Goal: Task Accomplishment & Management: Use online tool/utility

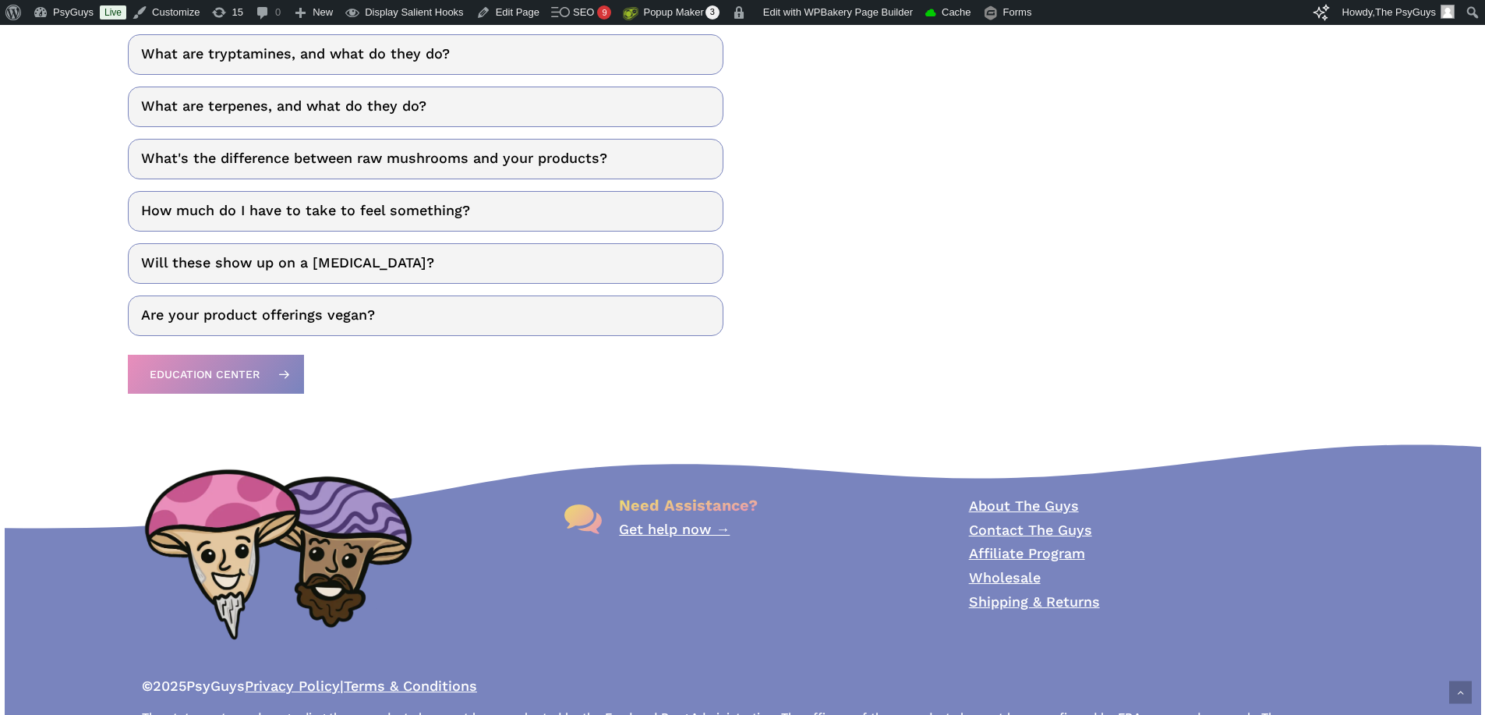
scroll to position [2325, 0]
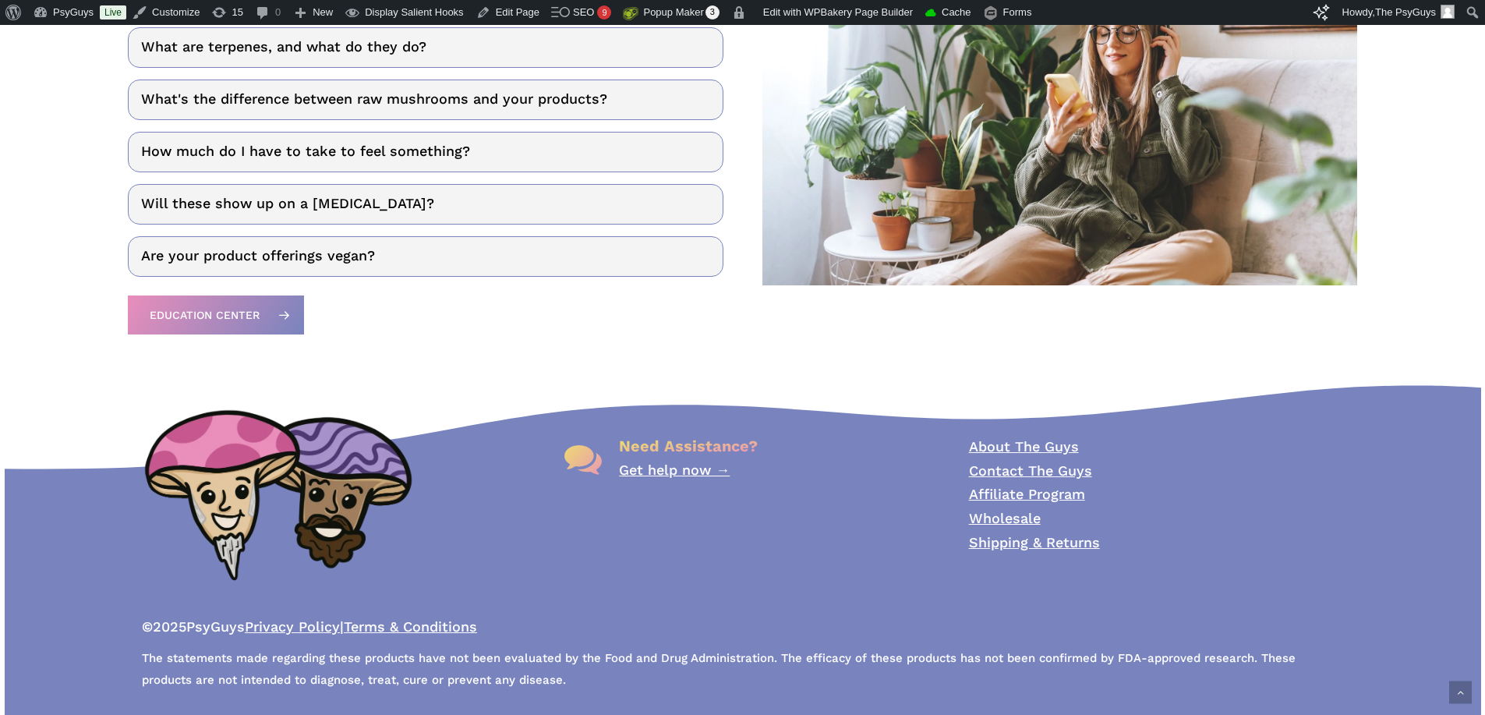
click at [1042, 494] on link "Affiliate Program" at bounding box center [1027, 494] width 116 height 16
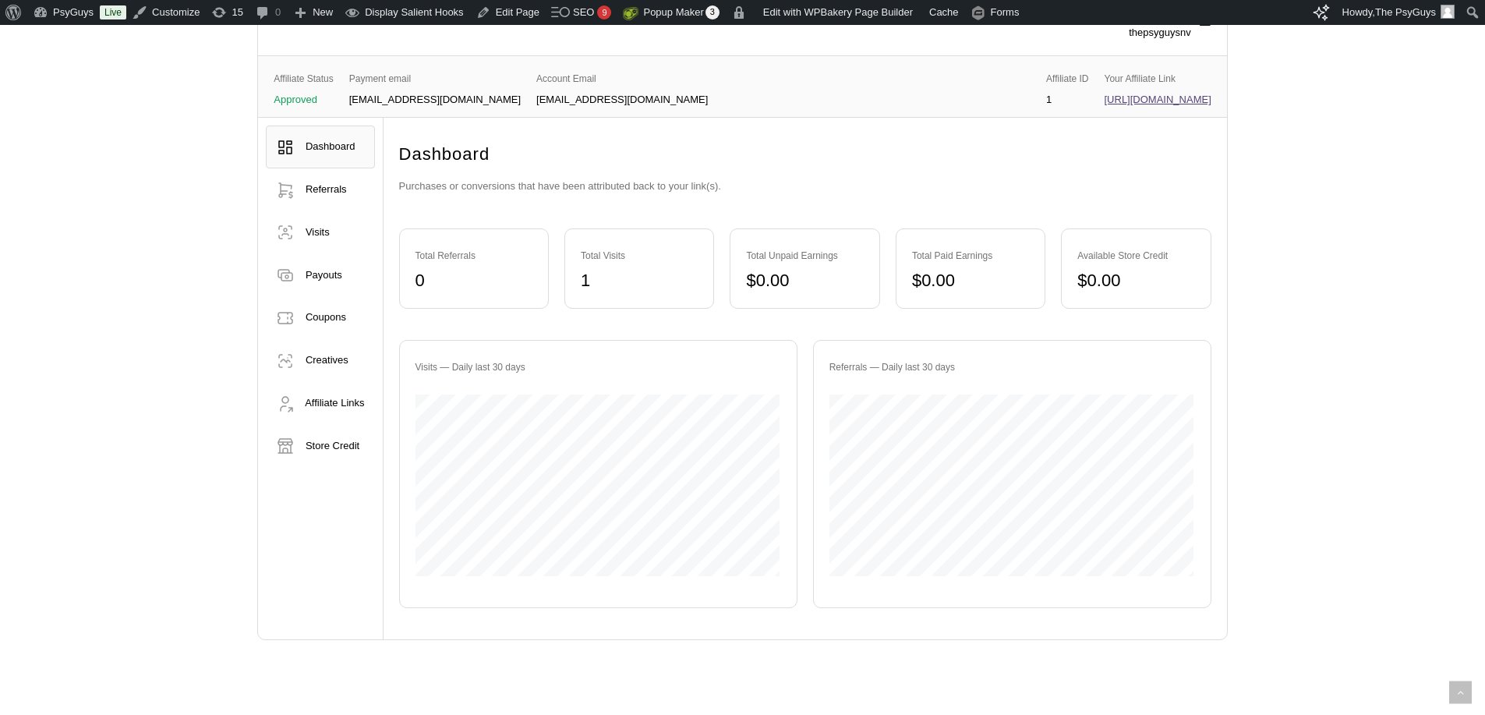
scroll to position [390, 0]
click at [316, 358] on span "Creatives" at bounding box center [327, 356] width 43 height 12
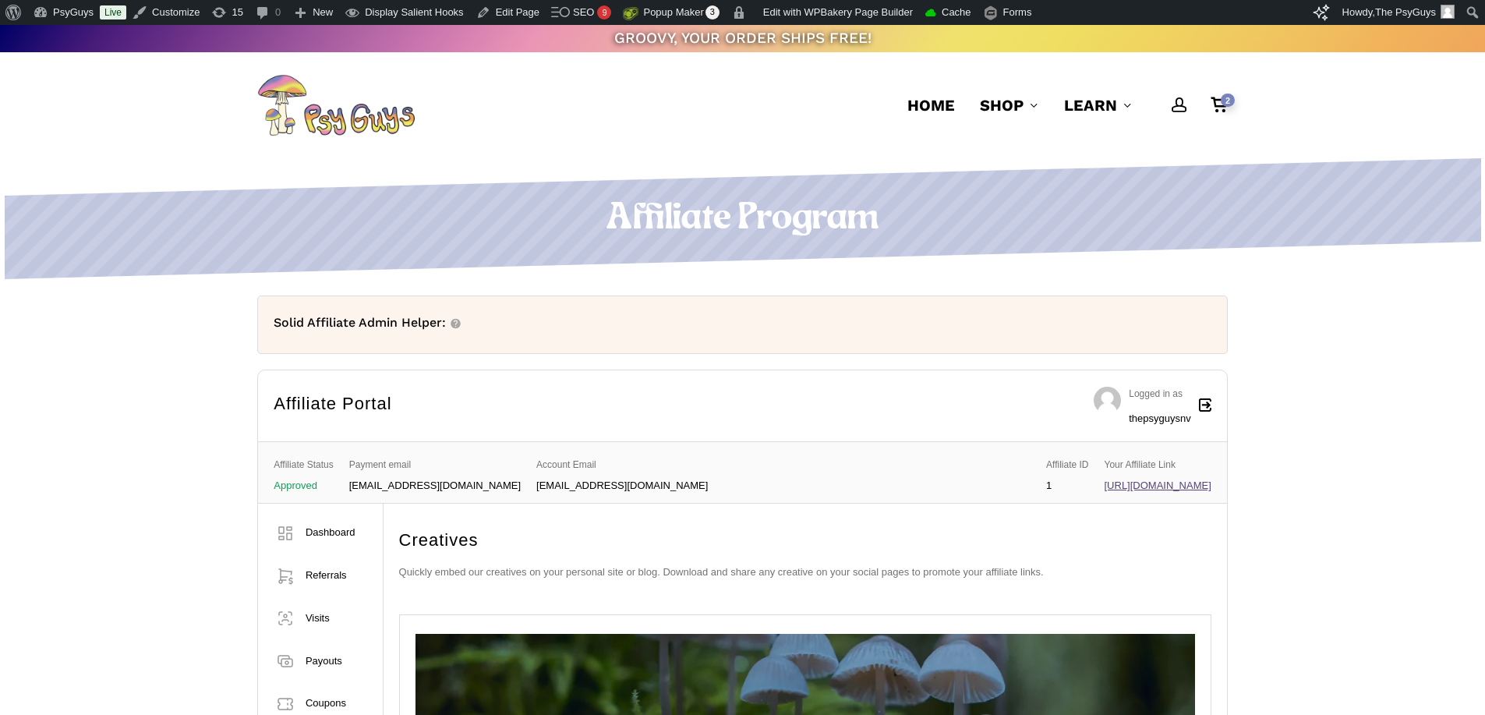
drag, startPoint x: 303, startPoint y: 203, endPoint x: 512, endPoint y: 206, distance: 209.0
click at [303, 204] on h1 "Affiliate Program" at bounding box center [742, 219] width 971 height 44
drag, startPoint x: 556, startPoint y: 205, endPoint x: 952, endPoint y: 206, distance: 396.1
click at [952, 206] on h1 "Affiliate Program" at bounding box center [742, 219] width 971 height 44
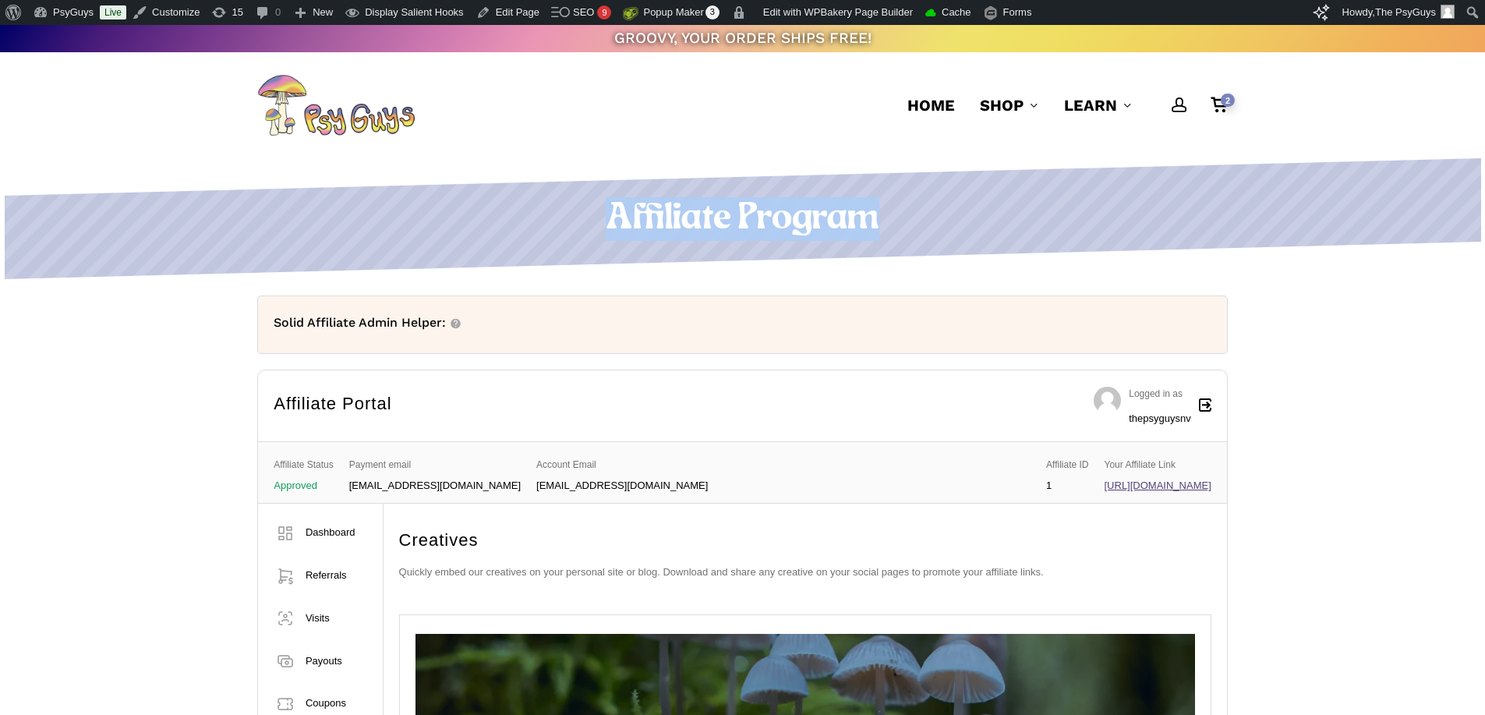
click at [952, 206] on h1 "Affiliate Program" at bounding box center [742, 219] width 971 height 44
click at [645, 245] on icon at bounding box center [743, 261] width 1477 height 39
click at [703, 211] on h1 "Affiliate Program" at bounding box center [742, 219] width 971 height 44
